Goal: Check status

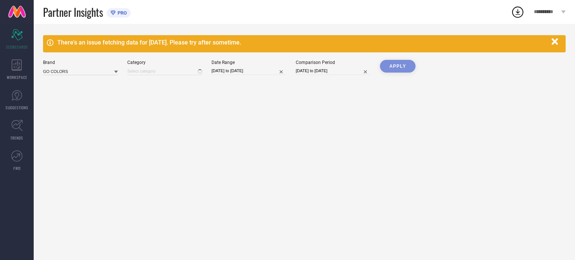
type input "All"
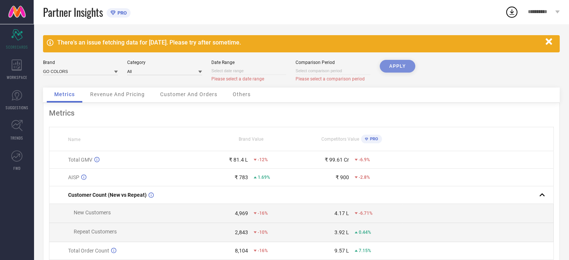
select select "7"
select select "2025"
select select "8"
select select "2025"
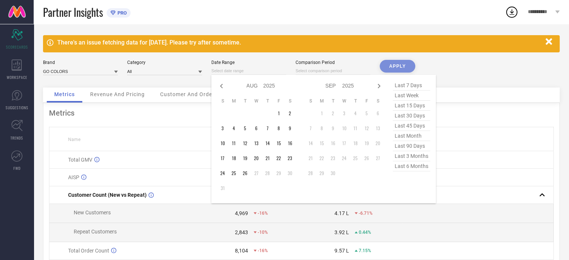
click at [228, 69] on input at bounding box center [249, 71] width 75 height 8
click at [404, 86] on span "last 7 days" at bounding box center [411, 85] width 37 height 10
type input "[DATE] to [DATE]"
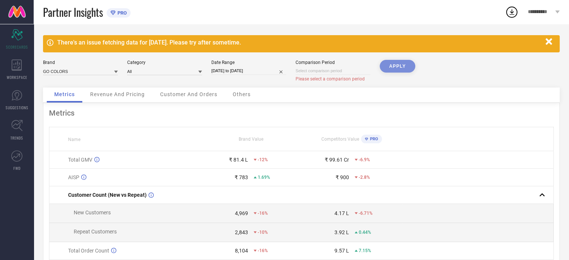
click at [398, 70] on div "APPLY" at bounding box center [398, 74] width 36 height 28
select select "7"
select select "2025"
select select "8"
select select "2025"
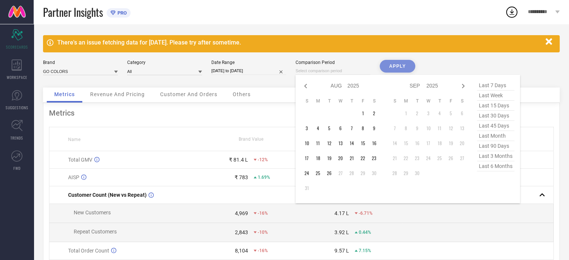
click at [329, 70] on input at bounding box center [333, 71] width 75 height 8
click at [308, 148] on td "10" at bounding box center [306, 143] width 11 height 11
type input "[DATE] to [DATE]"
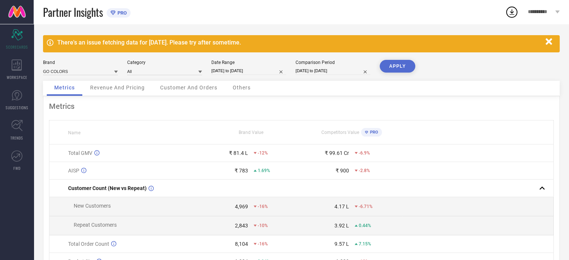
click at [396, 65] on button "APPLY" at bounding box center [398, 66] width 36 height 13
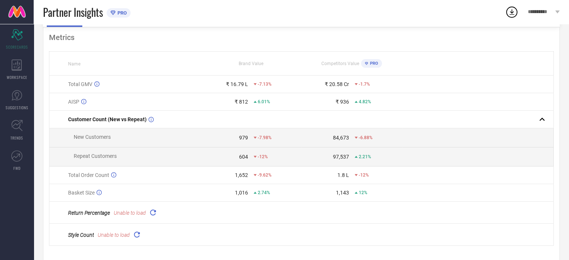
scroll to position [87, 0]
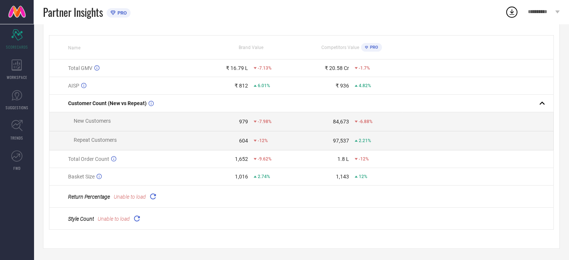
click at [151, 195] on icon at bounding box center [153, 196] width 9 height 9
click at [140, 218] on icon at bounding box center [137, 218] width 9 height 9
